Goal: Task Accomplishment & Management: Use online tool/utility

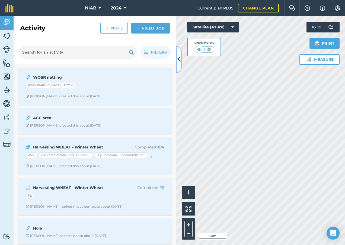
click at [179, 59] on icon at bounding box center [178, 59] width 3 height 9
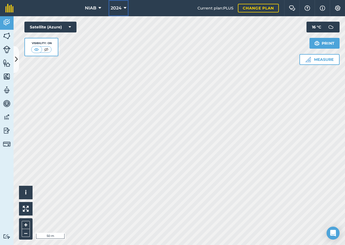
click at [124, 8] on icon at bounding box center [125, 8] width 3 height 7
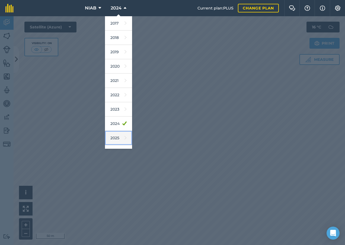
click at [115, 137] on link "2025" at bounding box center [118, 138] width 27 height 14
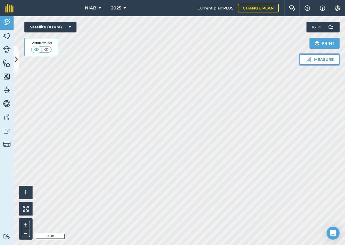
click at [321, 62] on button "Measure" at bounding box center [319, 59] width 40 height 11
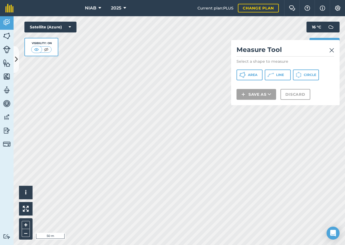
click at [332, 50] on img at bounding box center [331, 50] width 5 height 7
